Goal: Transaction & Acquisition: Purchase product/service

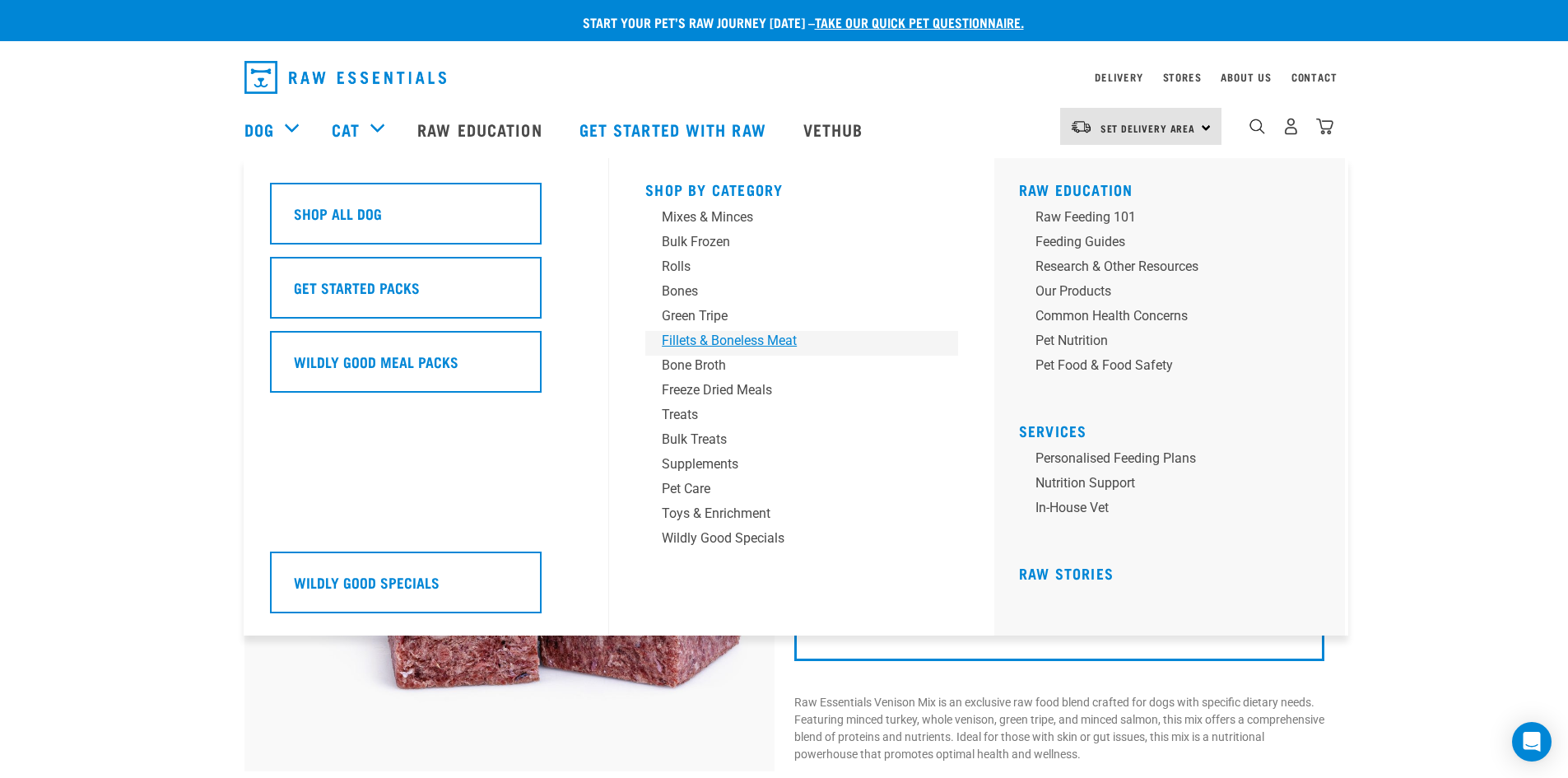
click at [718, 333] on div "Fillets & Boneless Meat" at bounding box center [790, 340] width 257 height 20
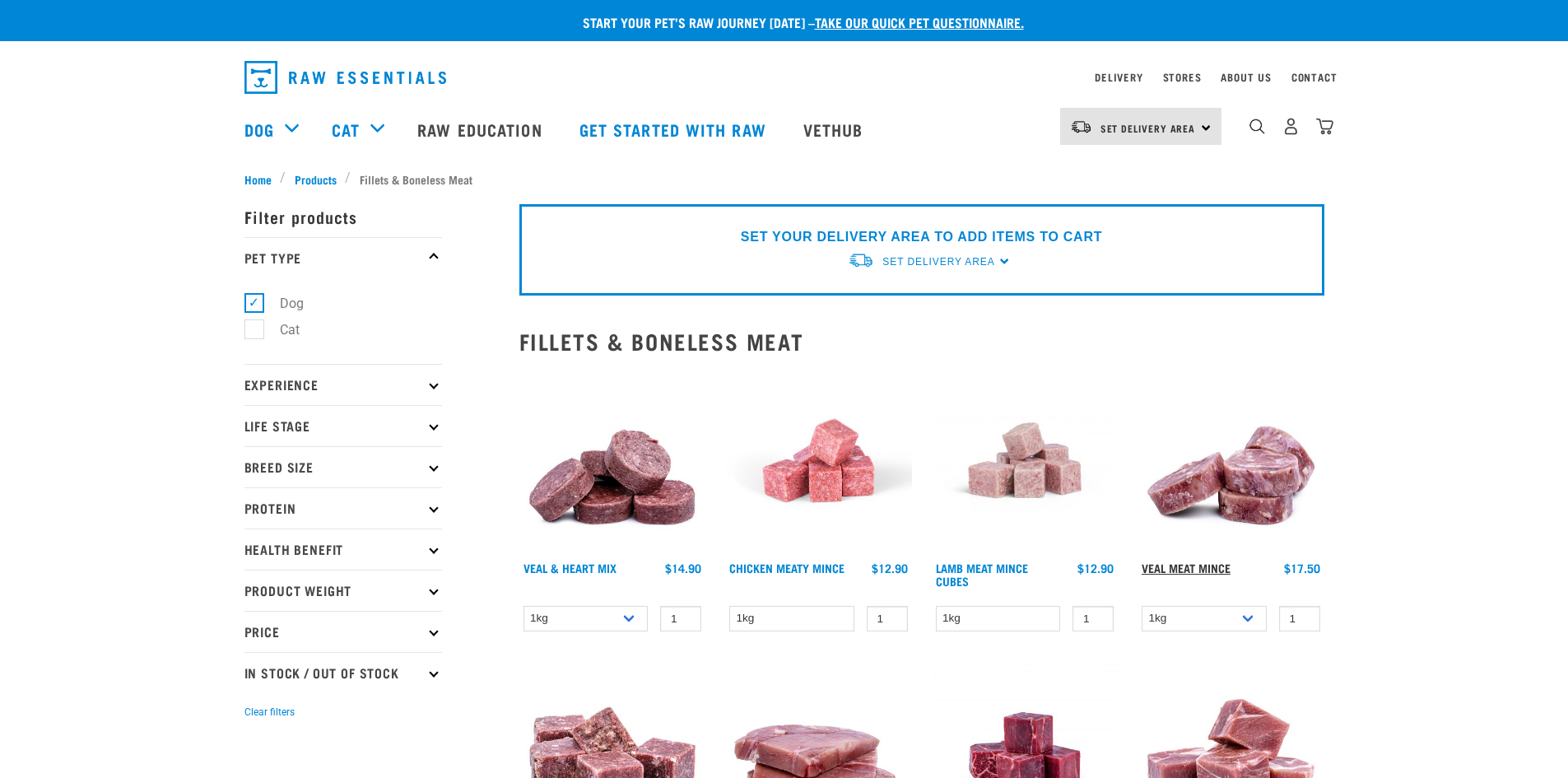
click at [1169, 564] on link "Veal Meat Mince" at bounding box center [1185, 567] width 89 height 6
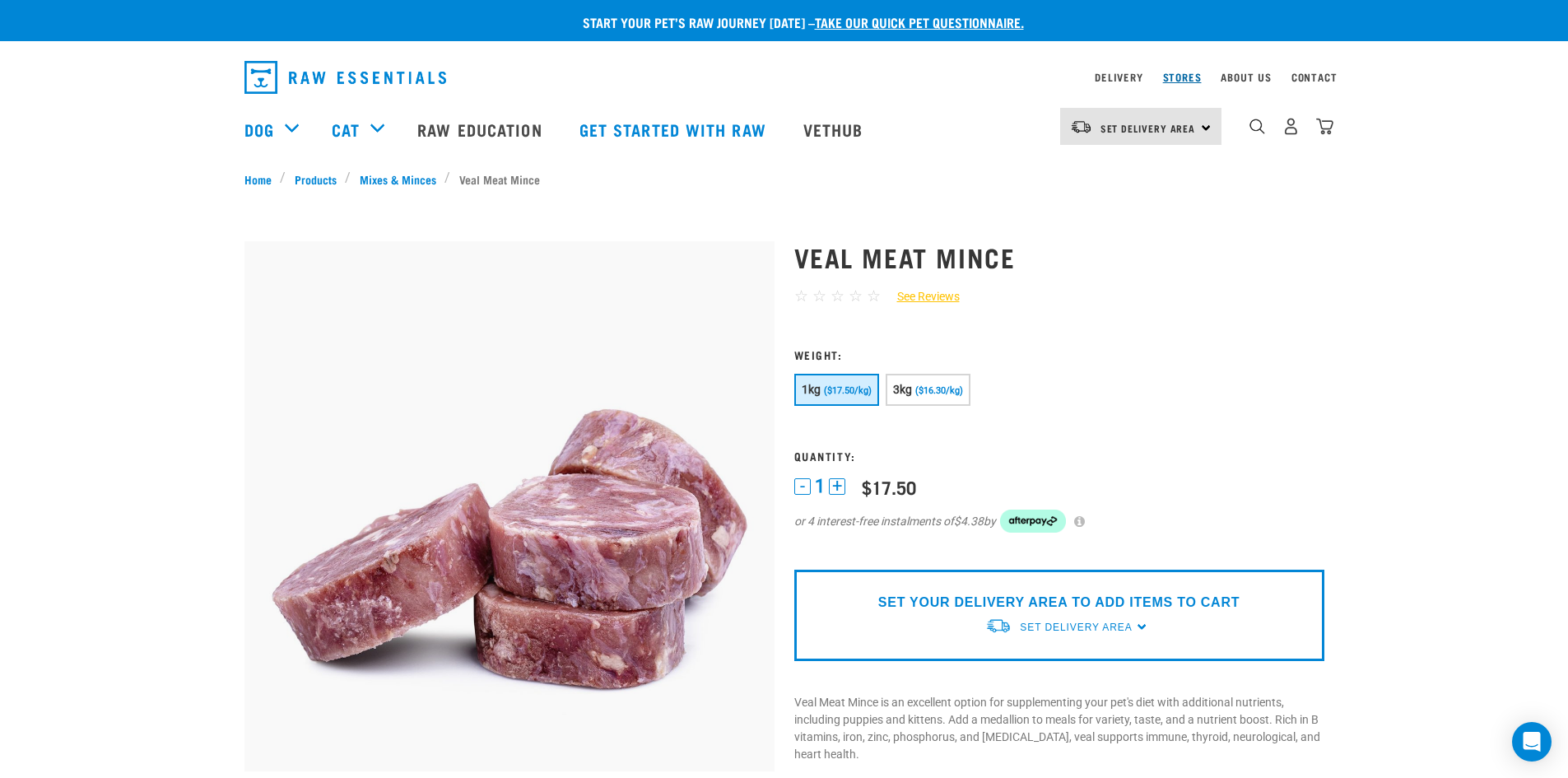
click at [1175, 77] on link "Stores" at bounding box center [1182, 77] width 38 height 6
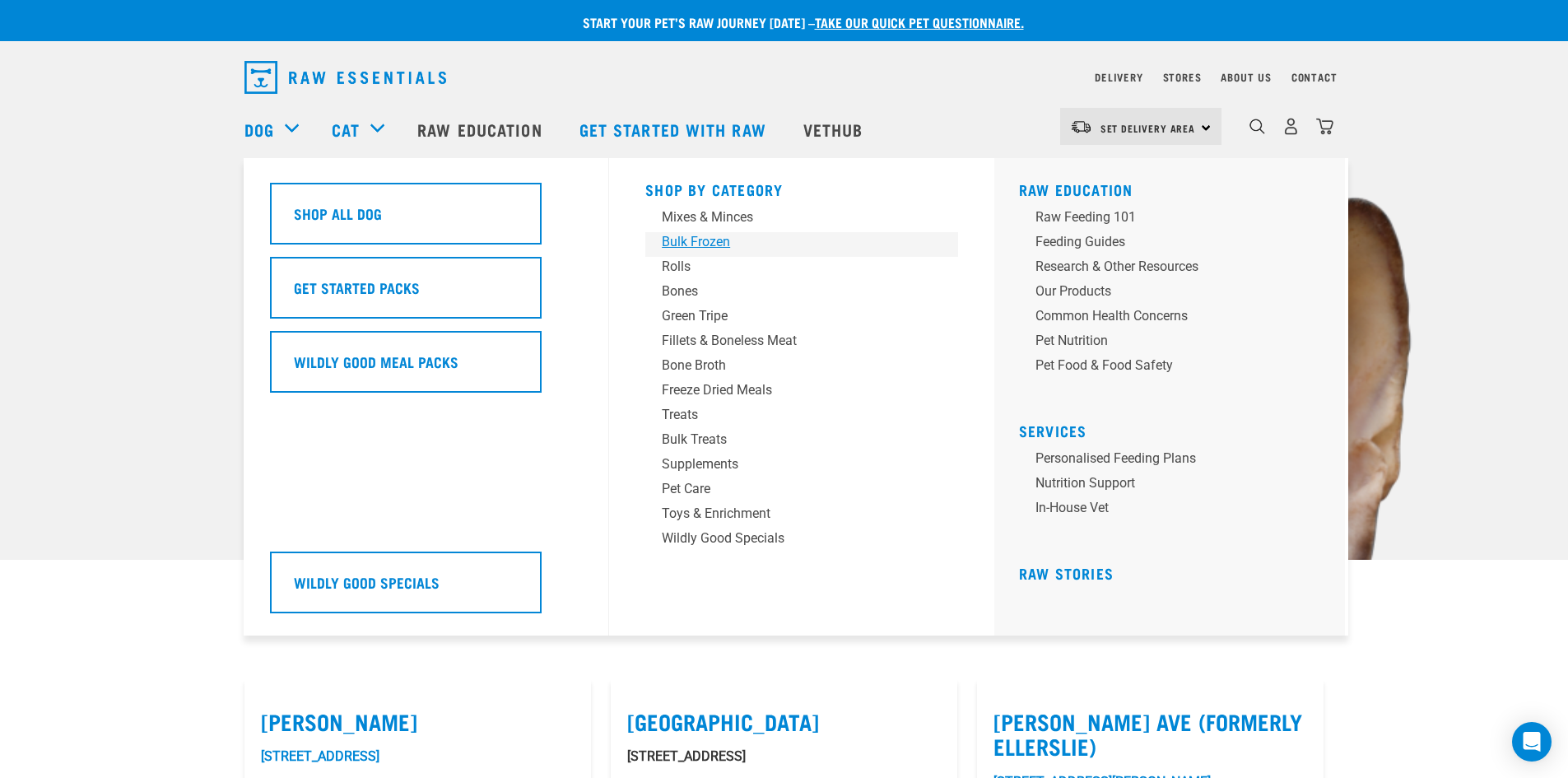
click at [679, 240] on div "Bulk Frozen" at bounding box center [790, 242] width 257 height 20
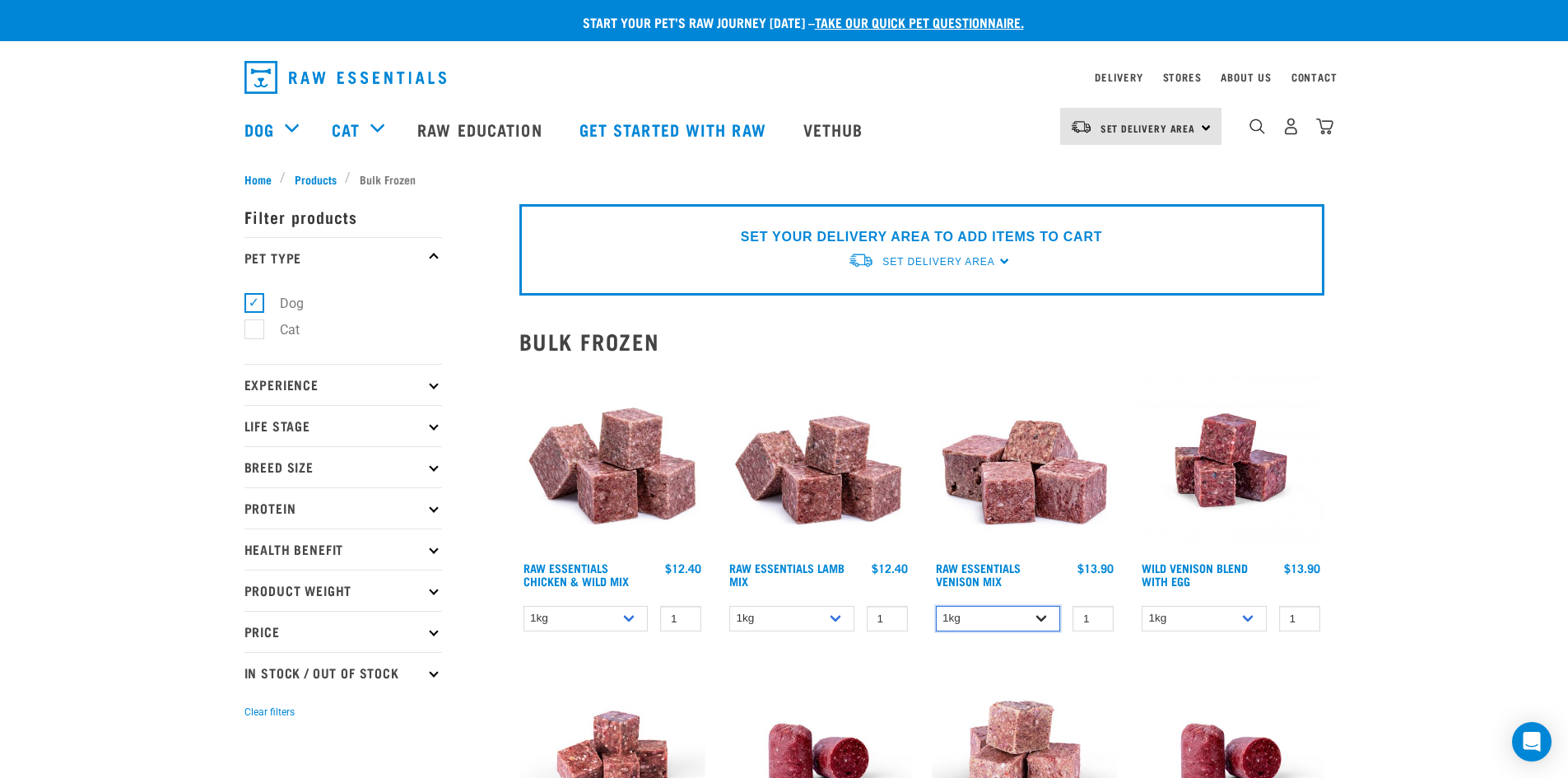
click at [1038, 621] on select "1kg 3kg" at bounding box center [998, 618] width 125 height 26
select select "712"
click at [936, 605] on select "1kg 3kg" at bounding box center [998, 618] width 125 height 26
click at [1124, 125] on span "Set Delivery Area" at bounding box center [1148, 127] width 96 height 6
click at [1115, 167] on link "[GEOGRAPHIC_DATA]" at bounding box center [1138, 173] width 158 height 36
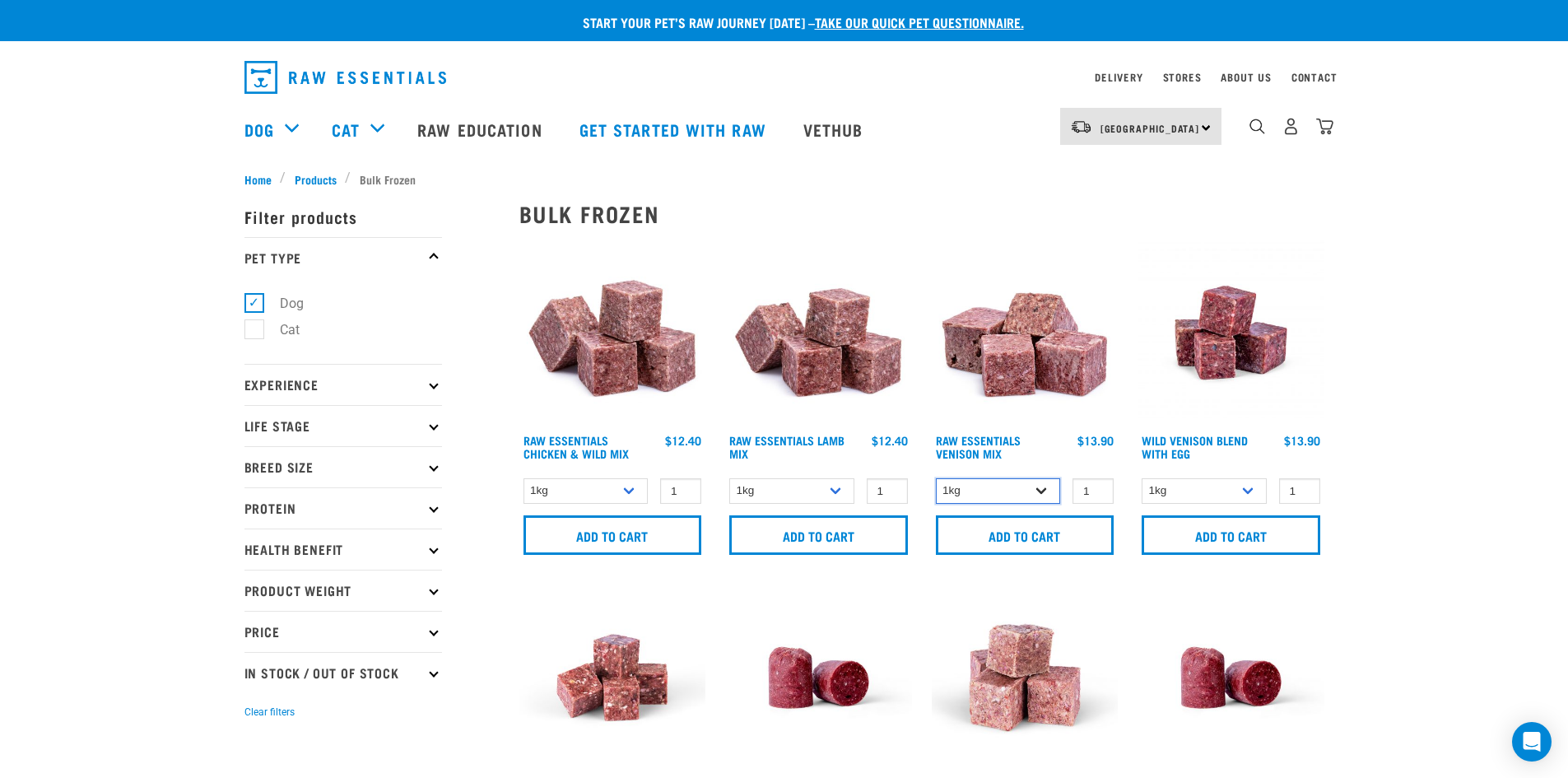
click at [1038, 491] on select "1kg 3kg" at bounding box center [998, 491] width 125 height 26
click at [1040, 491] on select "1kg 3kg" at bounding box center [998, 491] width 125 height 26
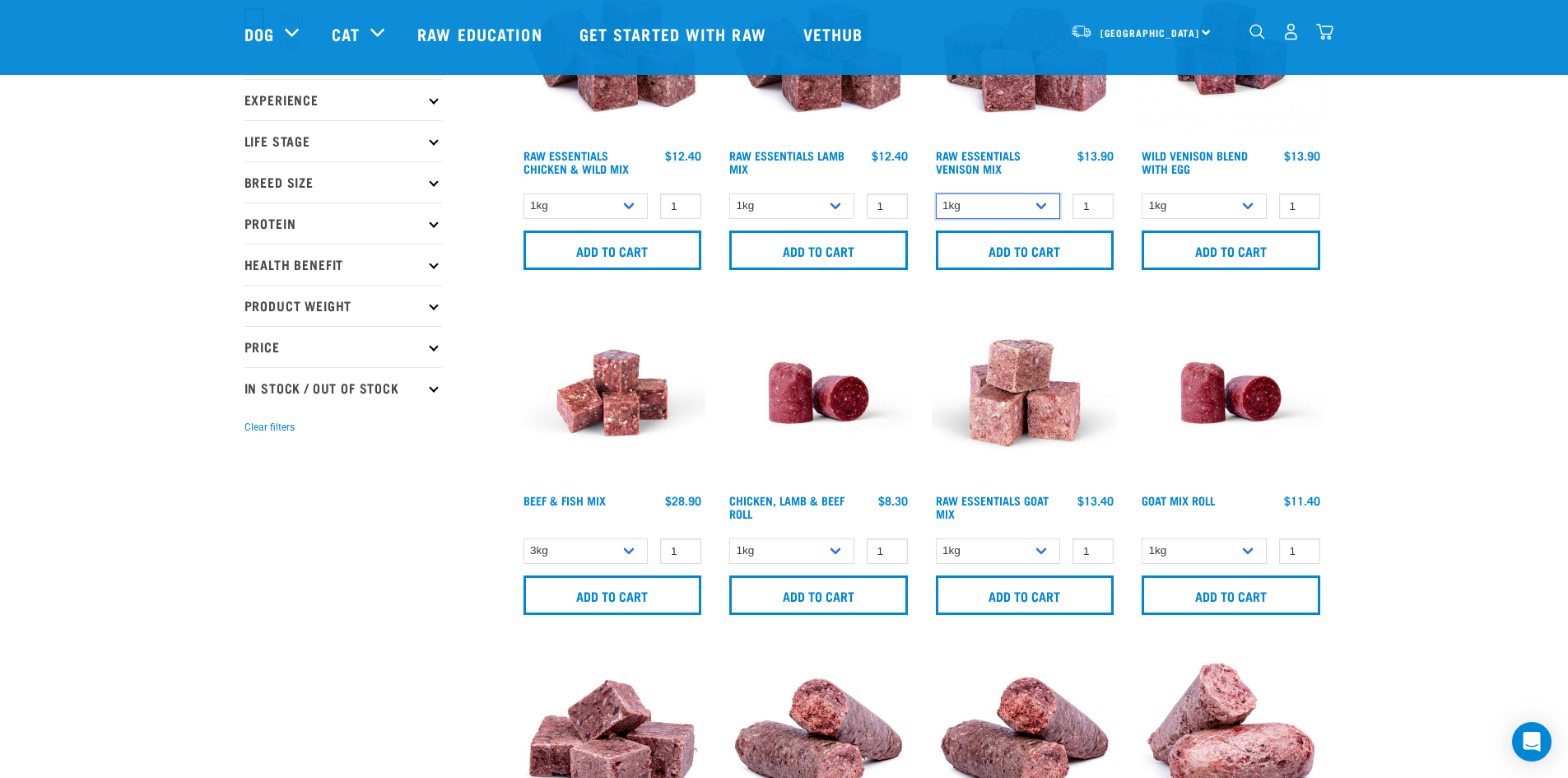
scroll to position [165, 0]
click at [1247, 549] on select "1kg Bulk (10kg)" at bounding box center [1203, 550] width 125 height 26
select select "443209"
click at [1141, 537] on select "1kg Bulk (10kg)" at bounding box center [1203, 550] width 125 height 26
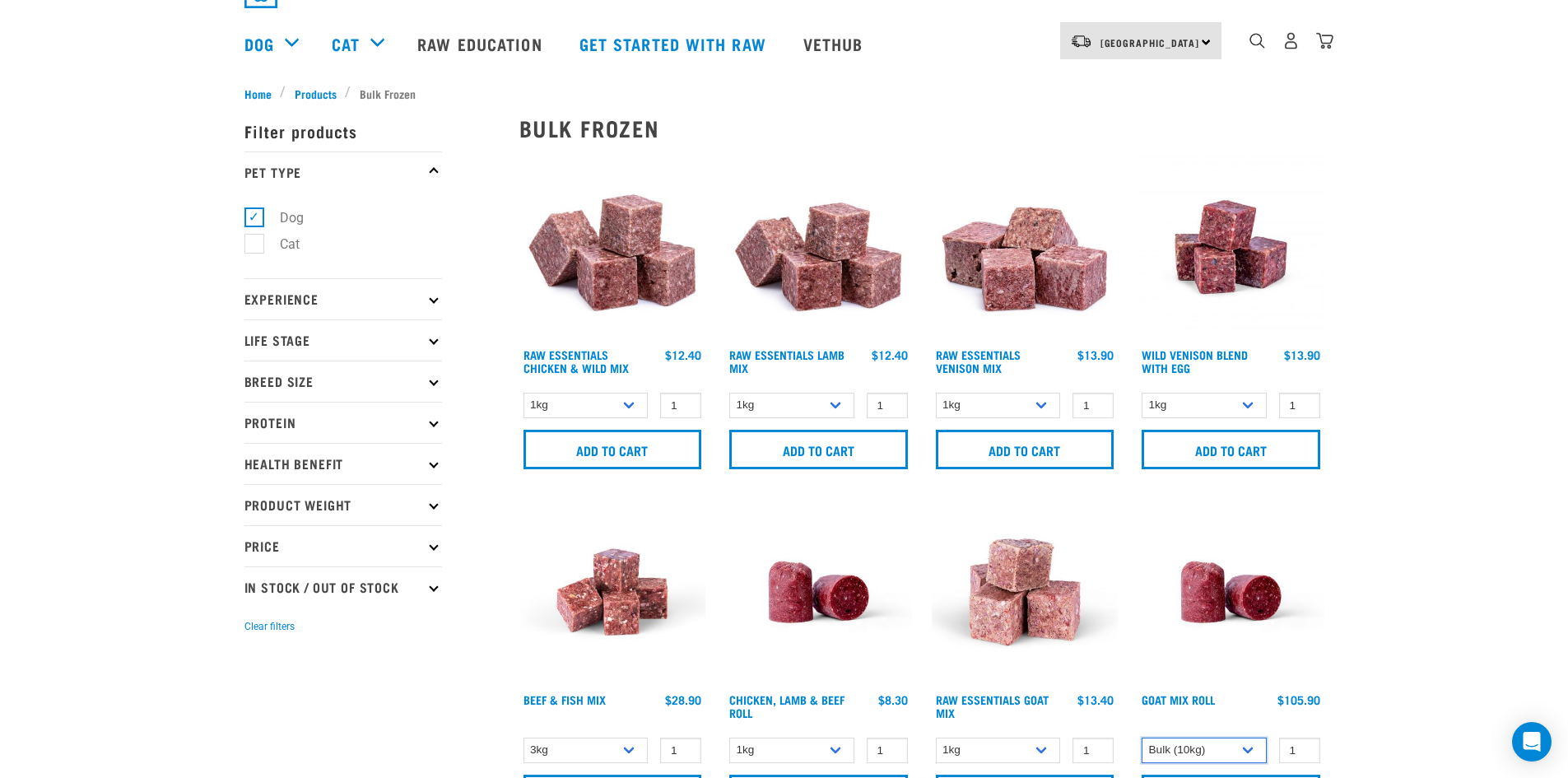
scroll to position [0, 0]
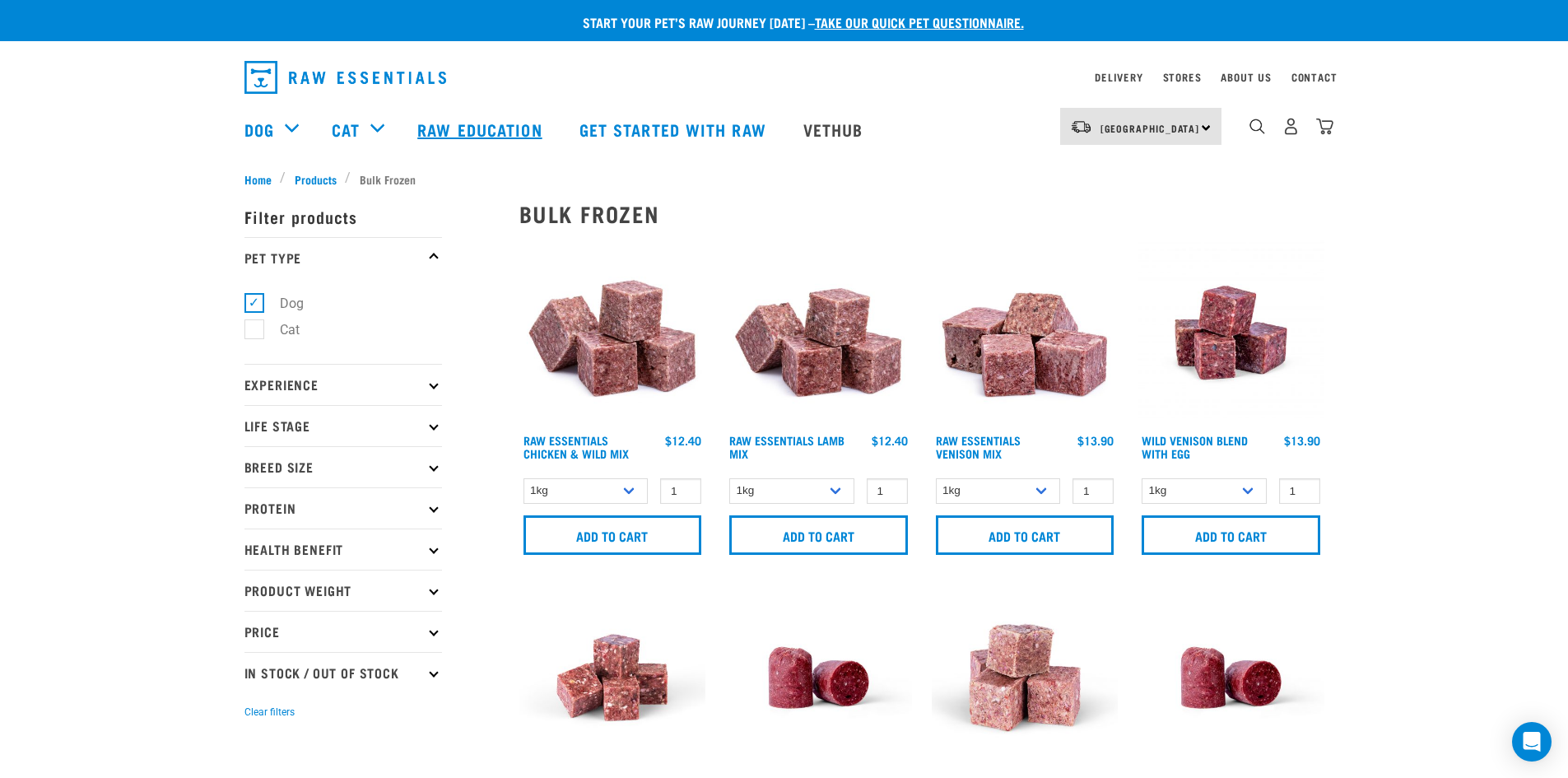
click at [476, 132] on link "Raw Education" at bounding box center [481, 129] width 161 height 66
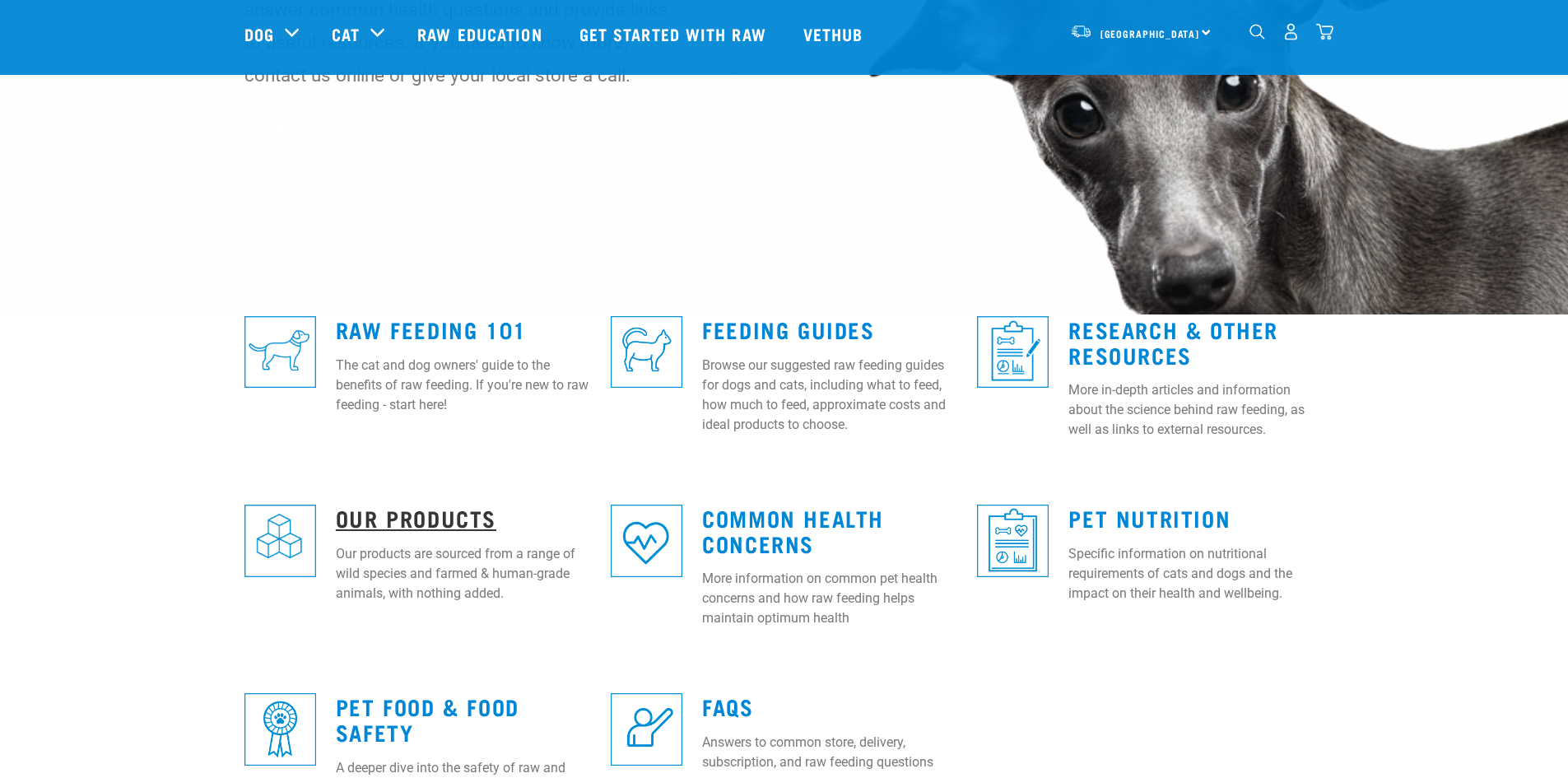
scroll to position [246, 0]
click at [383, 523] on link "Our Products" at bounding box center [416, 516] width 161 height 12
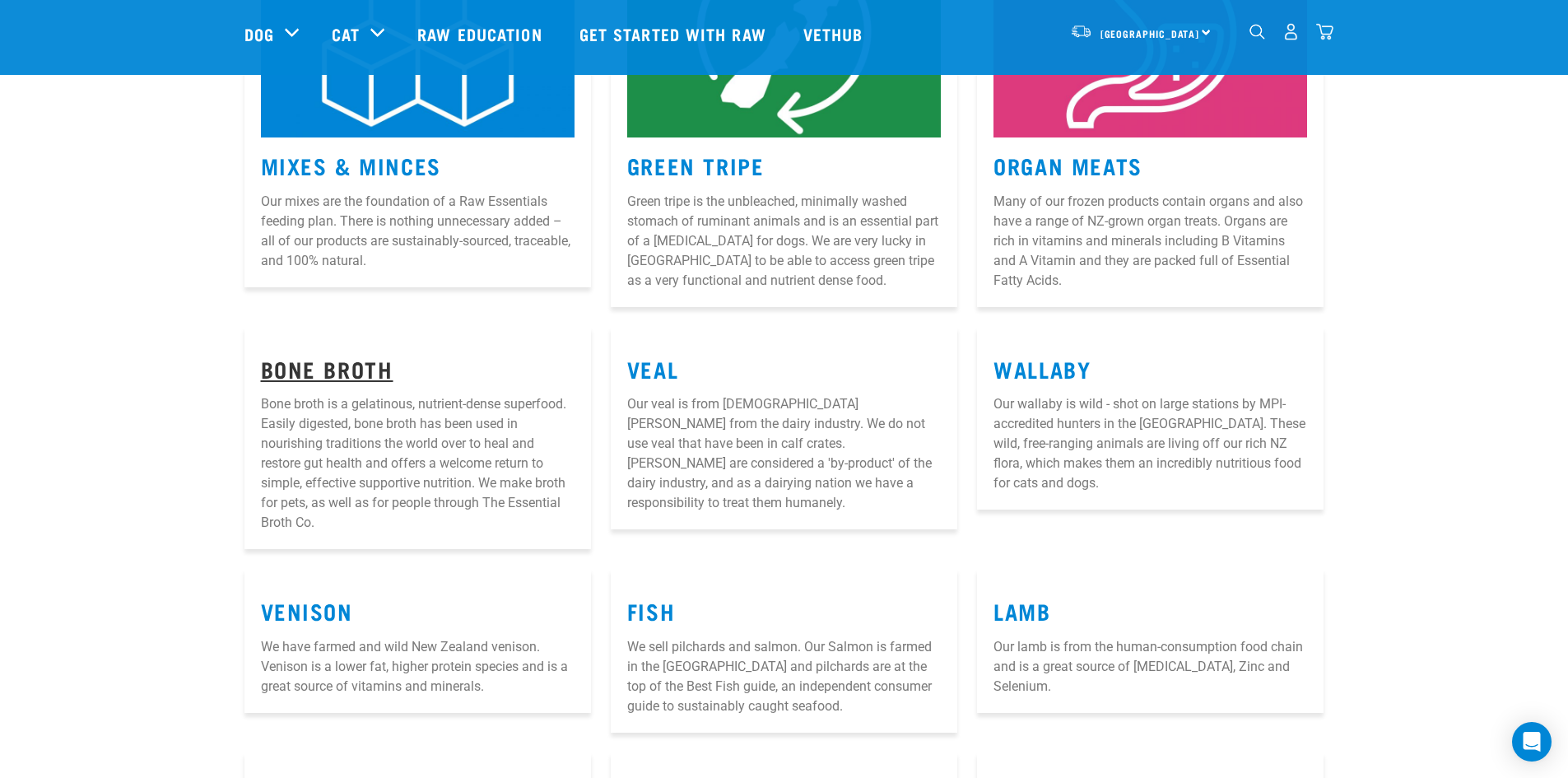
scroll to position [412, 0]
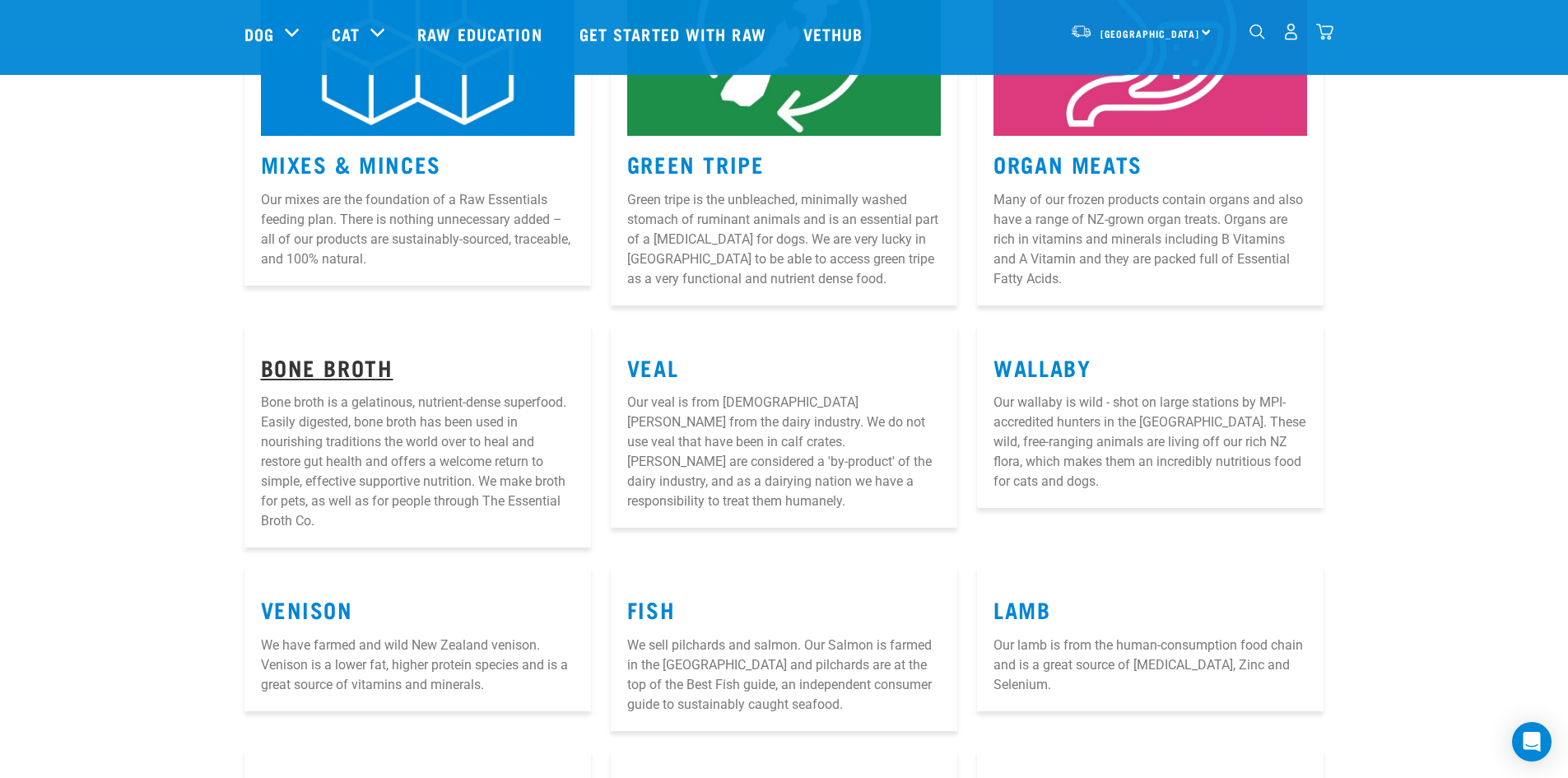
click at [336, 368] on link "Bone Broth" at bounding box center [326, 366] width 132 height 12
